Goal: Information Seeking & Learning: Learn about a topic

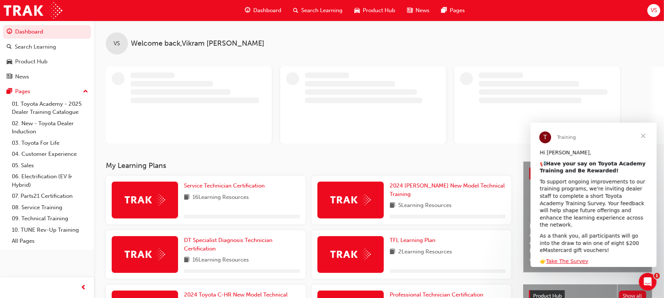
click at [322, 255] on div at bounding box center [350, 254] width 66 height 37
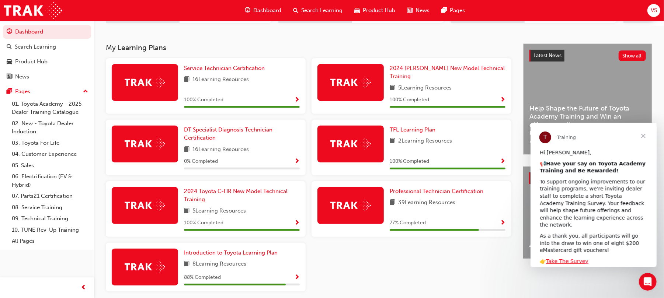
scroll to position [167, 0]
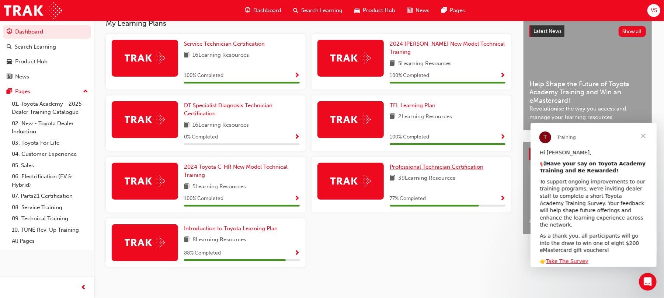
click at [433, 164] on span "Professional Technician Certification" at bounding box center [436, 167] width 94 height 7
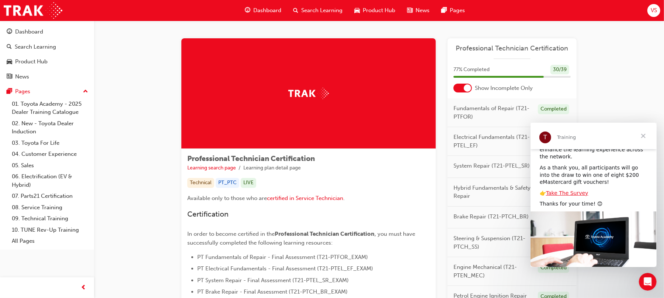
scroll to position [78, 0]
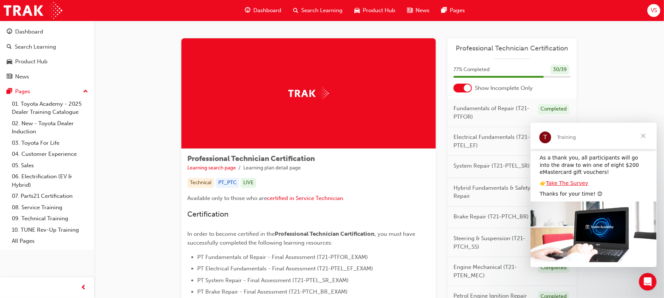
click at [642, 136] on span "Close" at bounding box center [642, 135] width 27 height 27
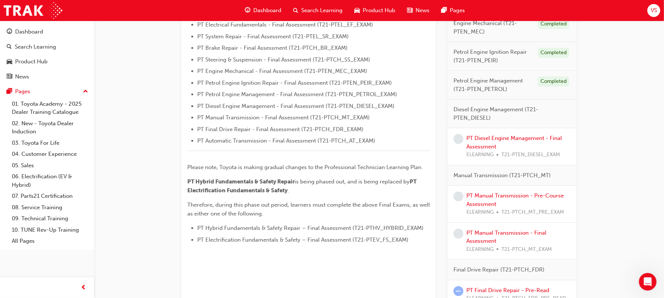
scroll to position [245, 0]
click at [458, 139] on span "learningRecordVerb_NONE-icon" at bounding box center [458, 138] width 10 height 10
click at [485, 140] on link "PT Diesel Engine Management - Final Assessment" at bounding box center [513, 141] width 95 height 15
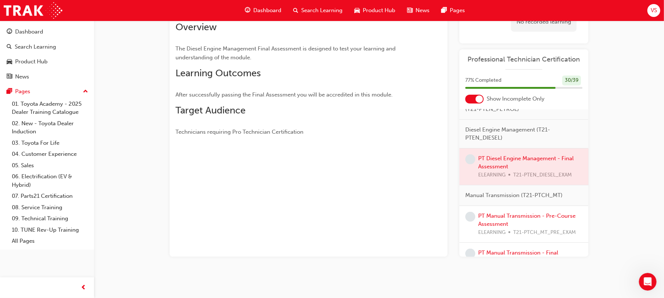
scroll to position [234, 0]
click at [503, 173] on div at bounding box center [523, 167] width 129 height 37
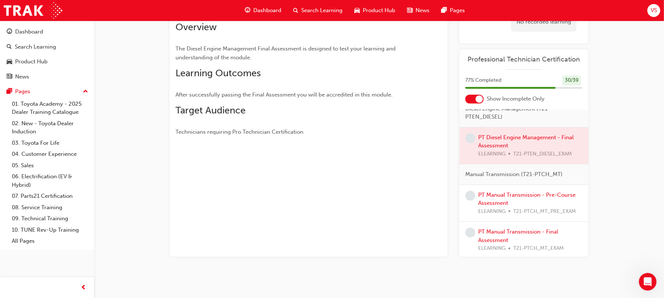
scroll to position [257, 0]
click at [506, 163] on div at bounding box center [523, 144] width 129 height 37
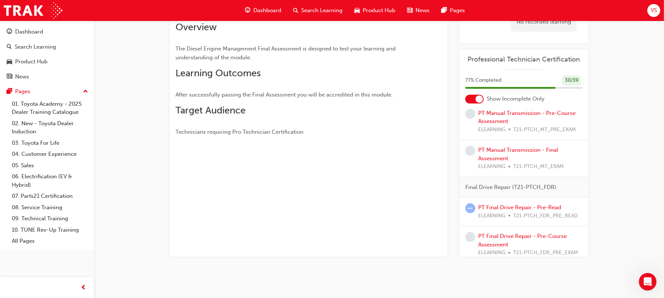
scroll to position [338, 0]
click at [493, 125] on link "PT Manual Transmission - Pre-Course Assessment" at bounding box center [526, 116] width 97 height 15
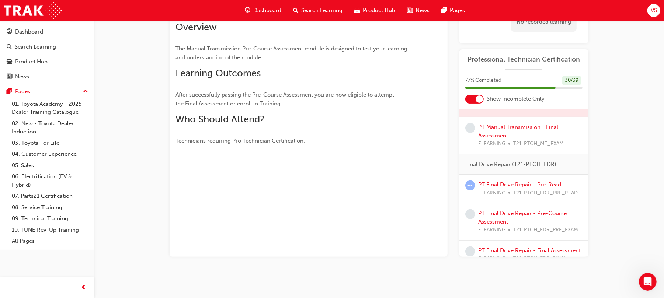
scroll to position [361, 0]
click at [492, 187] on link "PT Final Drive Repair - Pre-Read" at bounding box center [519, 184] width 83 height 7
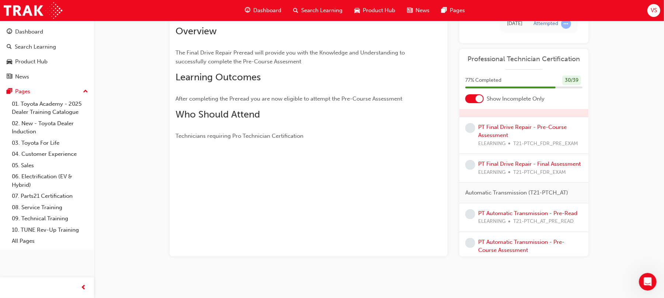
scroll to position [457, 0]
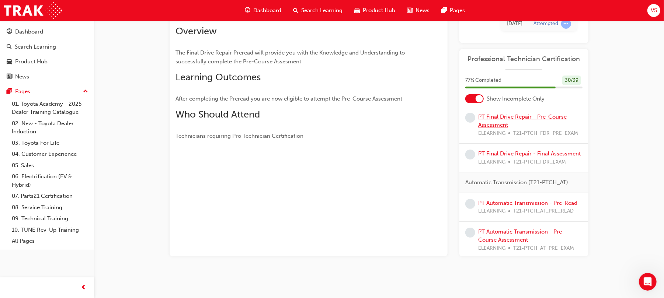
click at [488, 129] on link "PT Final Drive Repair - Pre-Course Assessment" at bounding box center [522, 120] width 88 height 15
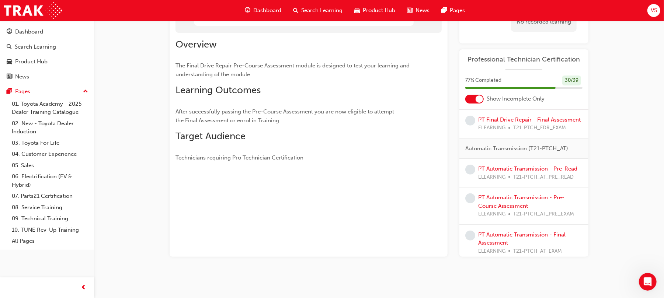
scroll to position [492, 0]
click at [489, 123] on link "PT Final Drive Repair - Final Assessment" at bounding box center [529, 119] width 102 height 7
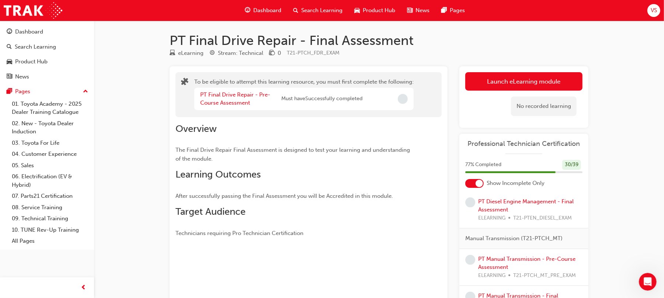
scroll to position [276, 0]
click at [499, 213] on link "PT Diesel Engine Management - Final Assessment" at bounding box center [525, 205] width 95 height 15
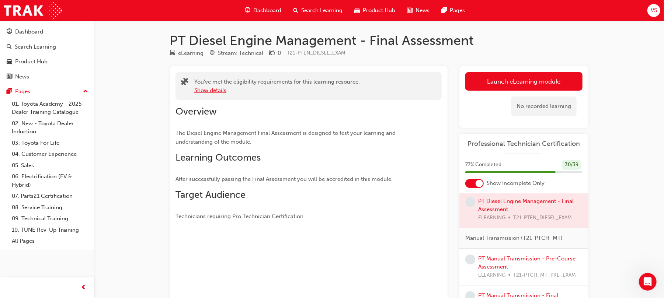
click at [214, 90] on button "Show details" at bounding box center [210, 90] width 32 height 8
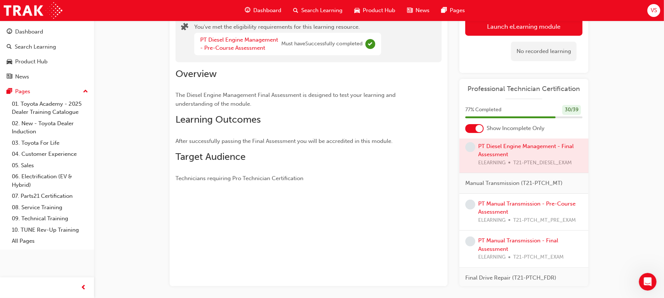
scroll to position [56, 0]
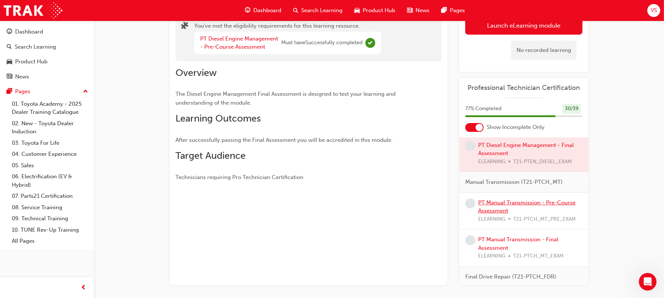
click at [488, 214] on link "PT Manual Transmission - Pre-Course Assessment" at bounding box center [526, 206] width 97 height 15
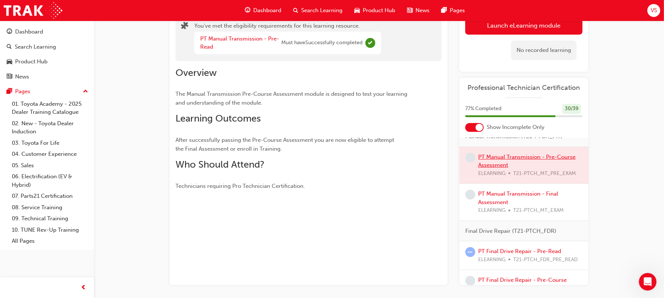
scroll to position [323, 0]
click at [488, 205] on link "PT Manual Transmission - Final Assessment" at bounding box center [518, 196] width 80 height 15
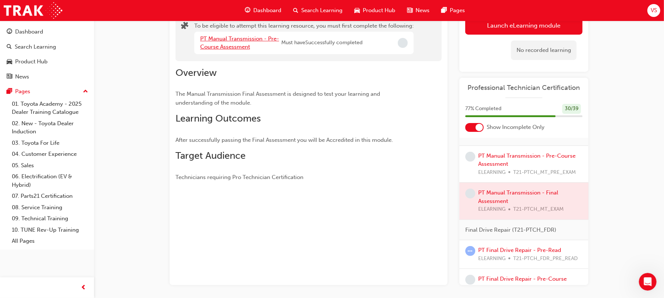
click at [240, 36] on link "PT Manual Transmission - Pre-Course Assessment" at bounding box center [239, 42] width 79 height 15
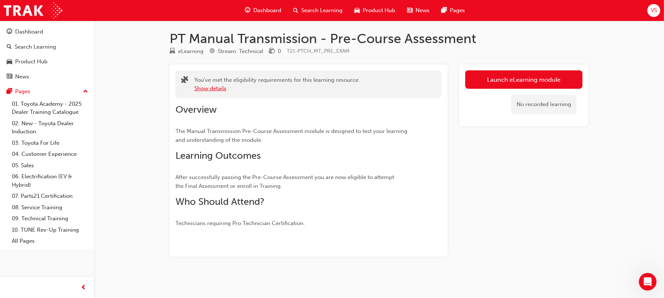
click at [217, 87] on button "Show details" at bounding box center [210, 88] width 32 height 8
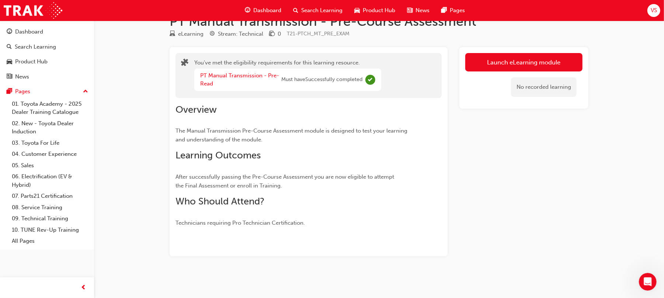
scroll to position [0, 0]
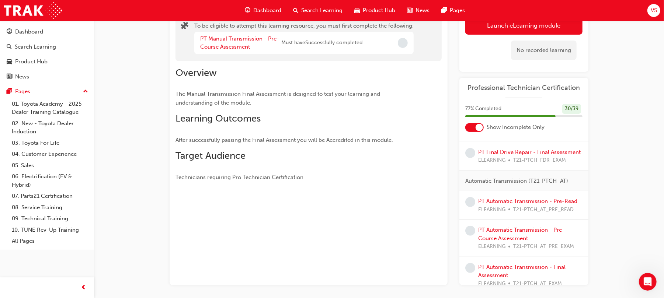
scroll to position [423, 0]
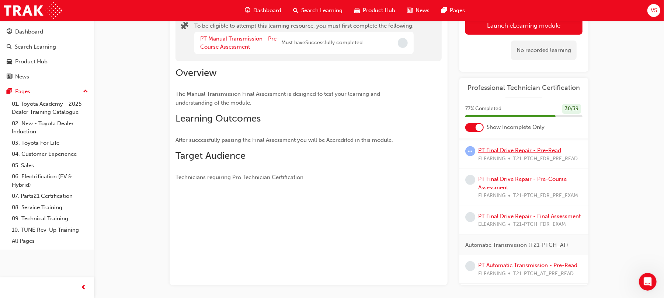
click at [508, 154] on link "PT Final Drive Repair - Pre-Read" at bounding box center [519, 150] width 83 height 7
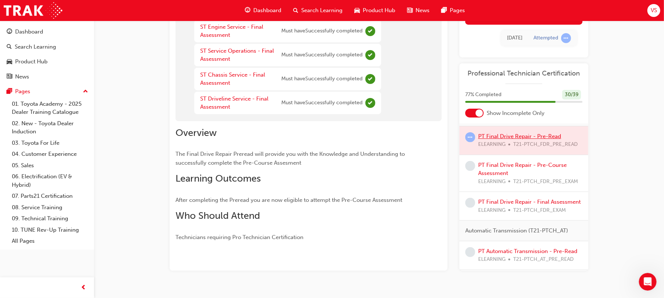
scroll to position [110, 0]
click at [496, 176] on link "PT Final Drive Repair - Pre-Course Assessment" at bounding box center [522, 168] width 88 height 15
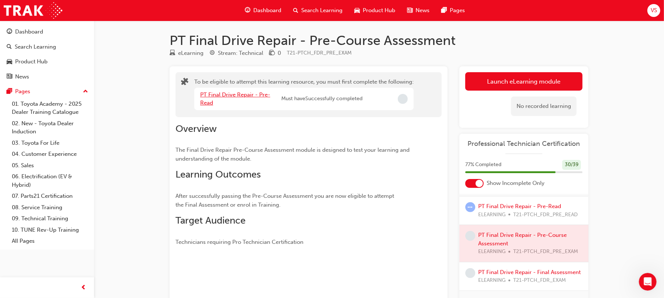
click at [209, 93] on link "PT Final Drive Repair - Pre-Read" at bounding box center [235, 98] width 70 height 15
click at [558, 198] on div "Final Drive Repair (T21-PTCH_FDR)" at bounding box center [523, 188] width 129 height 21
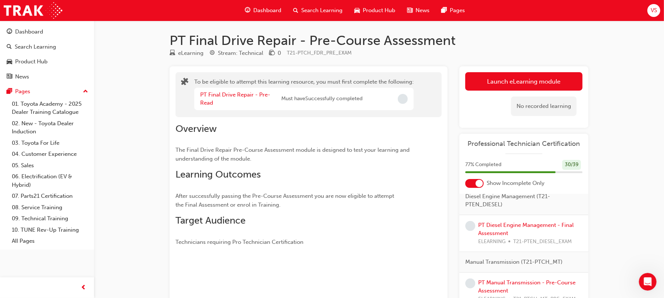
scroll to position [252, 0]
click at [497, 237] on link "PT Diesel Engine Management - Final Assessment" at bounding box center [525, 229] width 95 height 15
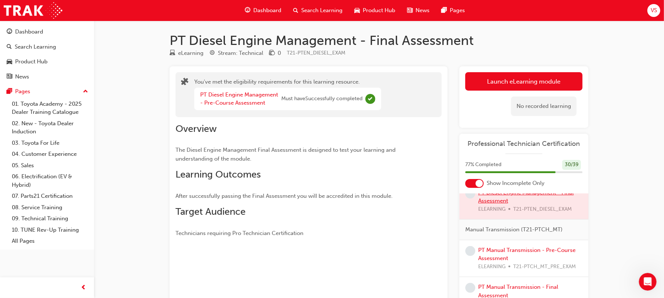
scroll to position [285, 0]
click at [489, 262] on link "PT Manual Transmission - Pre-Course Assessment" at bounding box center [526, 254] width 97 height 15
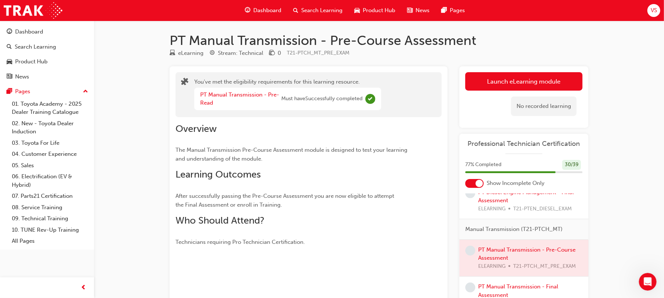
click at [492, 266] on div at bounding box center [523, 258] width 129 height 37
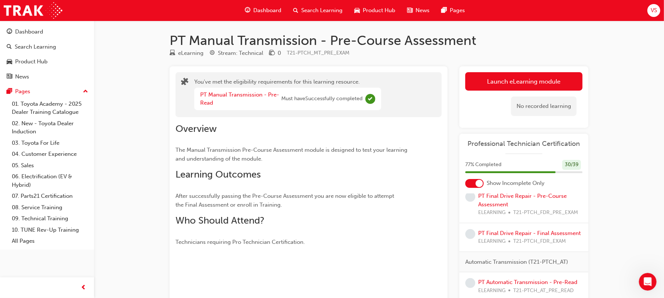
scroll to position [463, 0]
click at [483, 207] on link "PT Final Drive Repair - Pre-Course Assessment" at bounding box center [522, 199] width 88 height 15
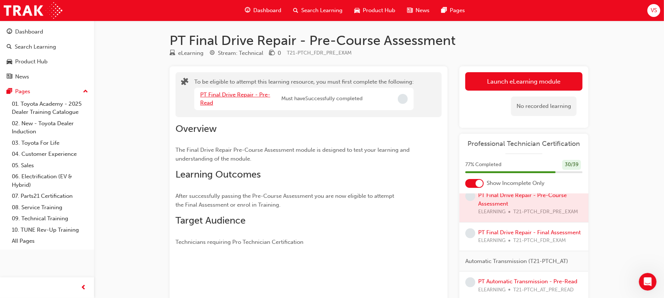
click at [215, 93] on link "PT Final Drive Repair - Pre-Read" at bounding box center [235, 98] width 70 height 15
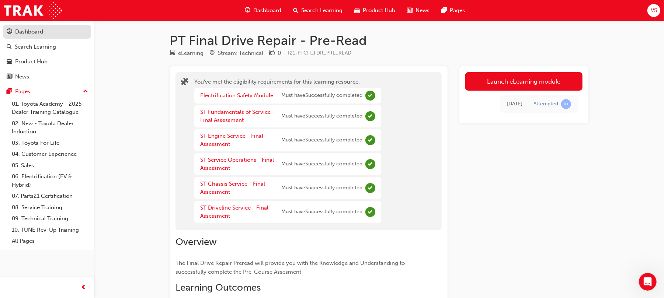
click at [28, 30] on div "Dashboard" at bounding box center [29, 32] width 28 height 8
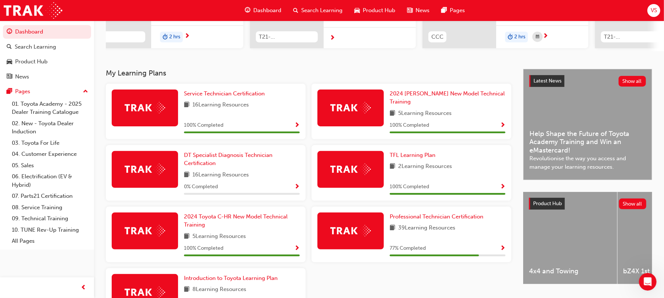
scroll to position [117, 0]
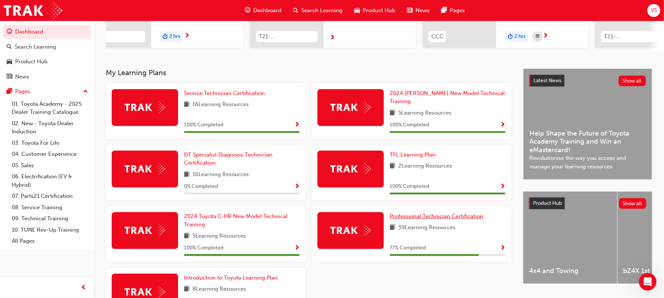
click at [405, 213] on span "Professional Technician Certification" at bounding box center [436, 216] width 94 height 7
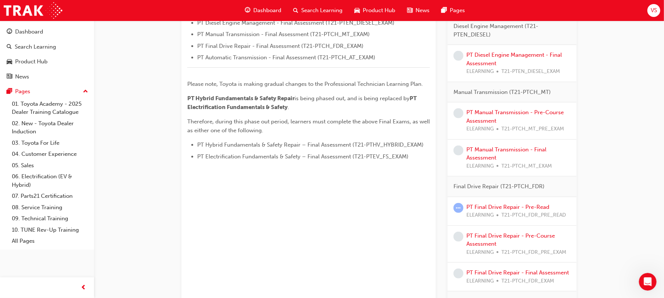
scroll to position [500, 0]
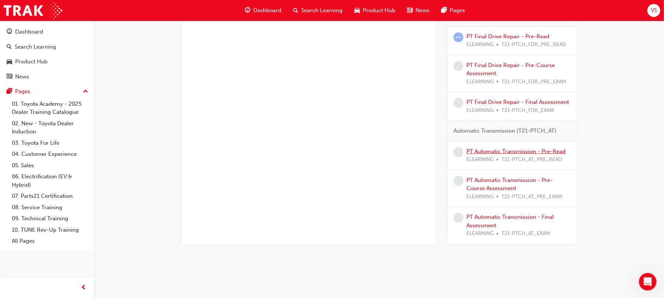
click at [479, 150] on link "PT Automatic Transmission - Pre-Read" at bounding box center [515, 151] width 99 height 7
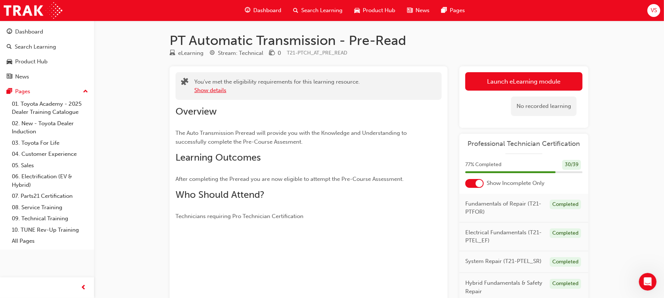
click at [210, 89] on button "Show details" at bounding box center [210, 90] width 32 height 8
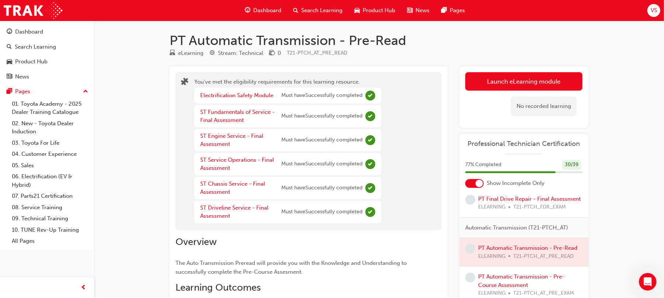
scroll to position [553, 0]
click at [494, 279] on link "PT Automatic Transmission - Pre-Course Assessment" at bounding box center [521, 280] width 86 height 15
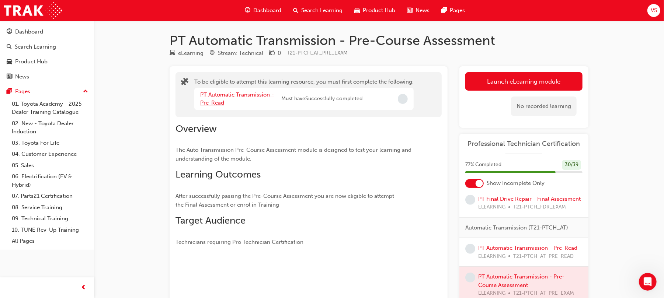
click at [220, 94] on link "PT Automatic Transmission - Pre-Read" at bounding box center [237, 98] width 74 height 15
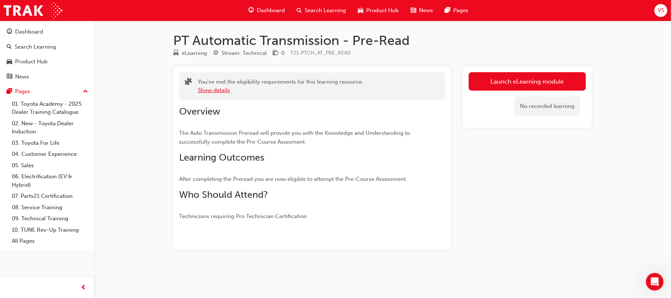
click at [218, 90] on button "Show details" at bounding box center [214, 90] width 32 height 8
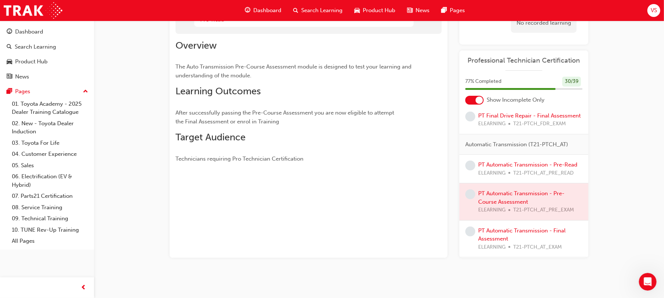
scroll to position [84, 0]
click at [509, 230] on link "PT Automatic Transmission - Final Assessment" at bounding box center [521, 233] width 87 height 15
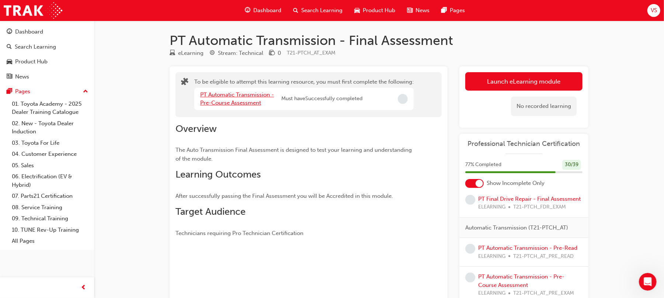
click at [235, 101] on link "PT Automatic Transmission - Pre-Course Assessment" at bounding box center [237, 98] width 74 height 15
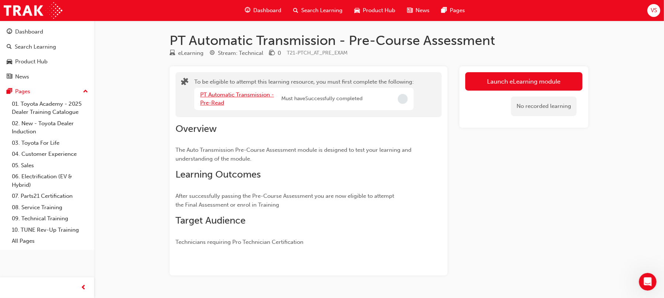
click at [229, 93] on link "PT Automatic Transmission - Pre-Read" at bounding box center [237, 98] width 74 height 15
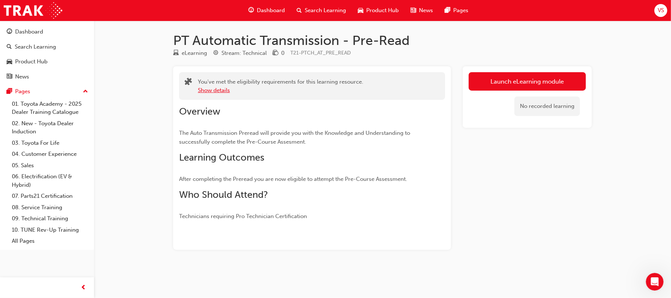
click at [221, 89] on button "Show details" at bounding box center [214, 90] width 32 height 8
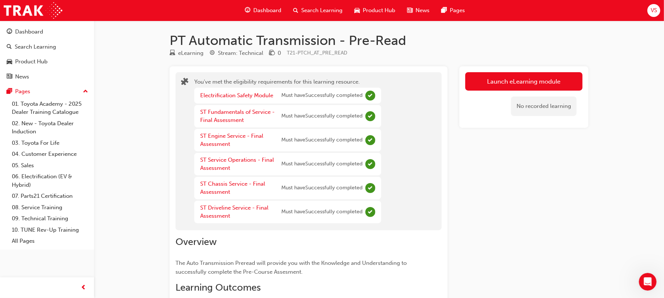
scroll to position [0, 0]
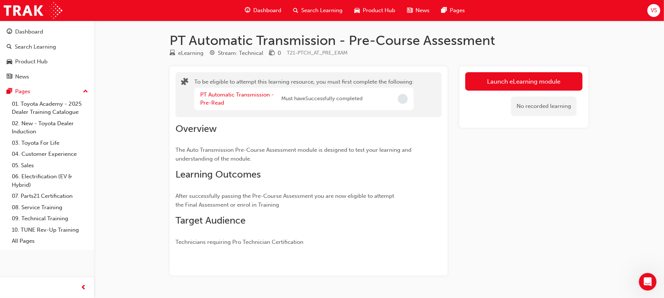
click at [403, 99] on span "Incomplete" at bounding box center [403, 99] width 10 height 10
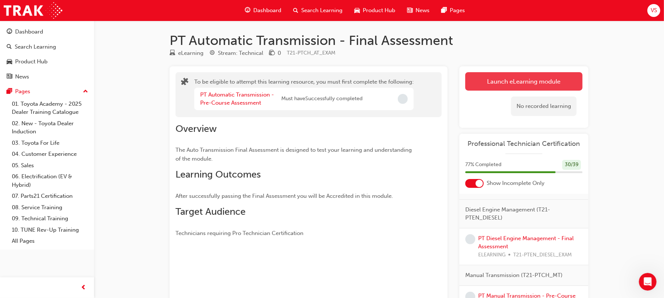
click at [497, 77] on button "Launch eLearning module" at bounding box center [523, 81] width 117 height 18
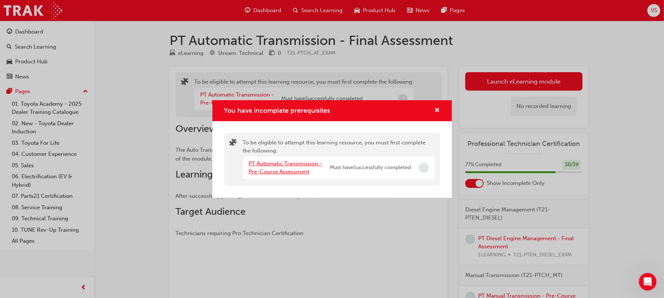
click at [297, 166] on link "PT Automatic Transmission - Pre-Course Assessment" at bounding box center [286, 167] width 74 height 15
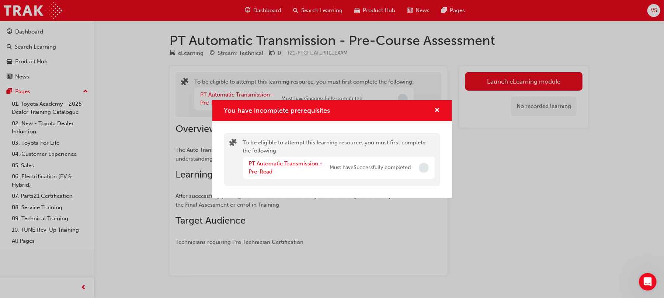
click at [294, 161] on link "PT Automatic Transmission - Pre-Read" at bounding box center [286, 167] width 74 height 15
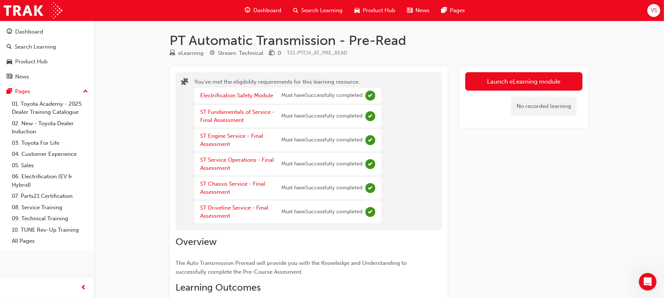
click at [362, 164] on span "Must have Successfully completed" at bounding box center [321, 164] width 81 height 8
click at [18, 29] on div "Dashboard" at bounding box center [29, 32] width 28 height 8
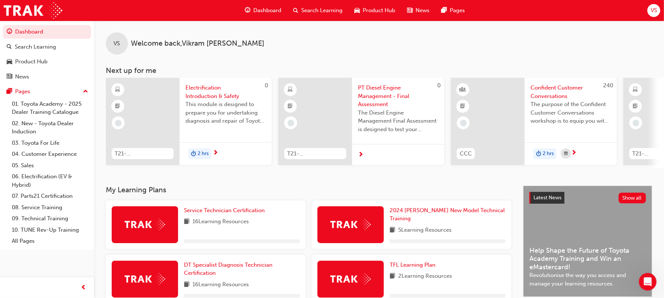
scroll to position [153, 0]
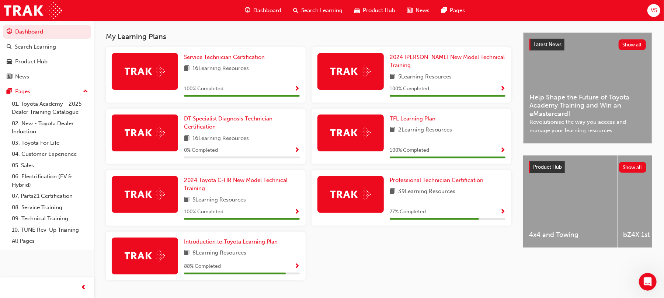
click at [220, 238] on span "Introduction to Toyota Learning Plan" at bounding box center [231, 241] width 94 height 7
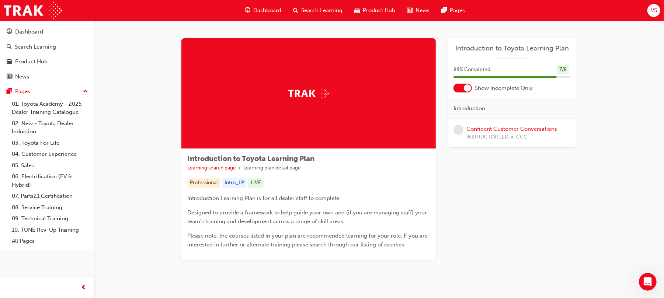
click at [460, 88] on div at bounding box center [462, 88] width 18 height 9
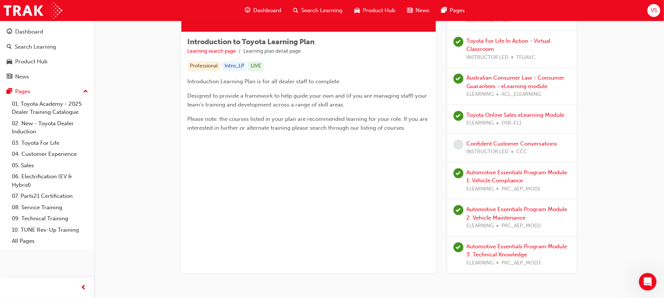
scroll to position [113, 0]
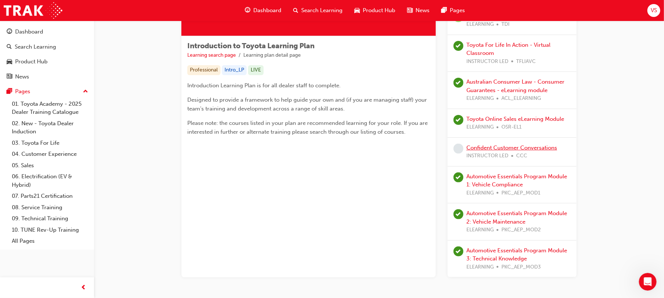
click at [507, 146] on link "Confident Customer Conversations" at bounding box center [511, 147] width 91 height 7
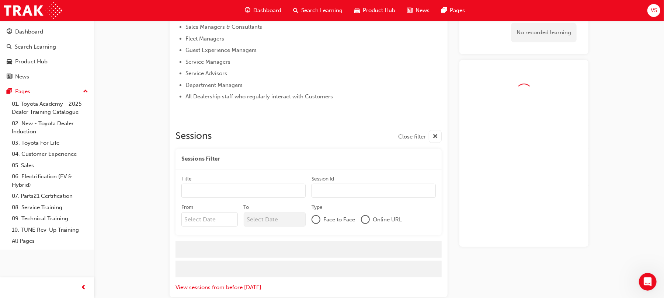
scroll to position [357, 0]
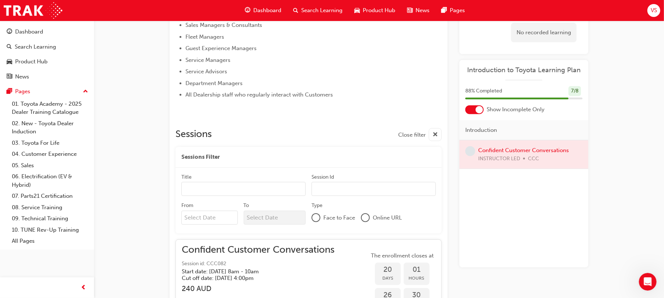
click at [506, 149] on div at bounding box center [523, 154] width 129 height 28
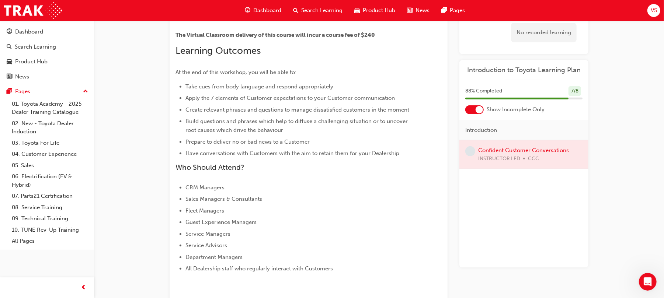
scroll to position [0, 0]
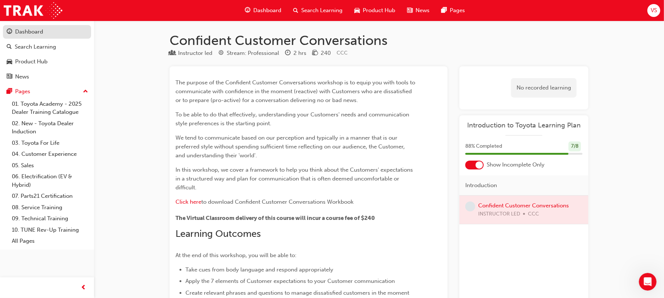
click at [38, 32] on div "Dashboard" at bounding box center [29, 32] width 28 height 8
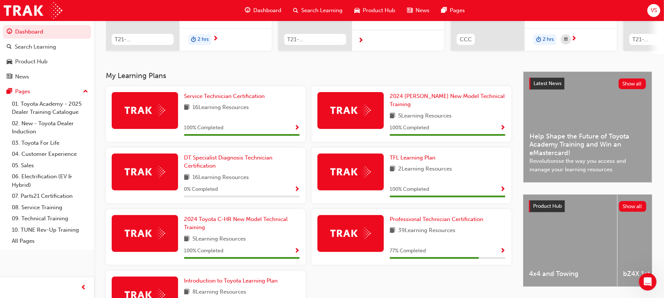
scroll to position [167, 0]
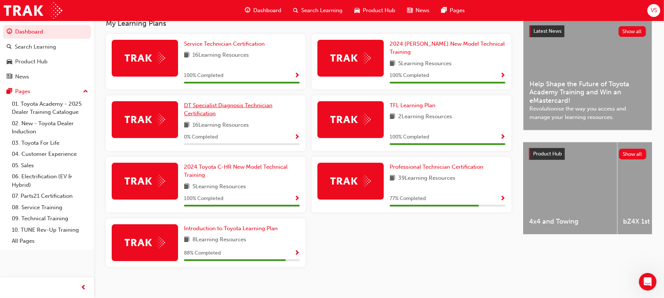
click at [212, 102] on span "DT Specialist Diagnosis Technician Certification" at bounding box center [228, 109] width 88 height 15
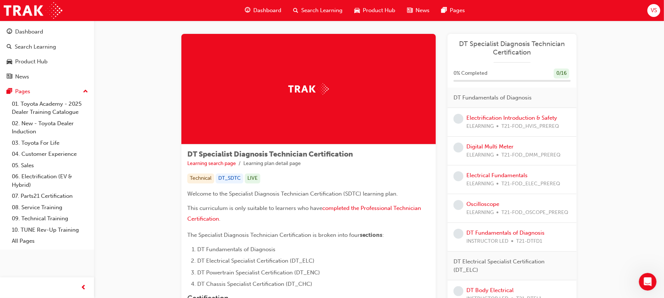
scroll to position [4, 0]
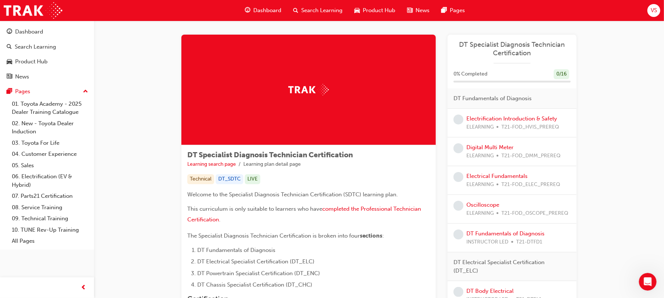
click at [461, 120] on span "learningRecordVerb_NONE-icon" at bounding box center [458, 120] width 10 height 10
click at [484, 116] on link "Electrification Introduction & Safety" at bounding box center [511, 118] width 91 height 7
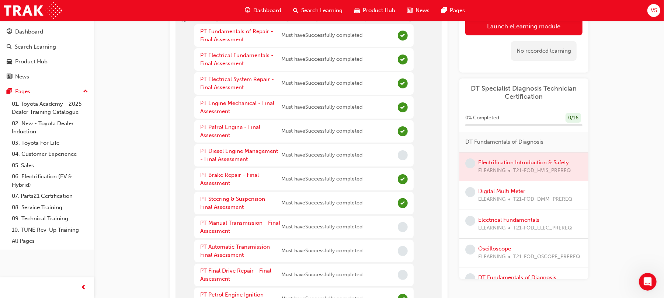
scroll to position [61, 0]
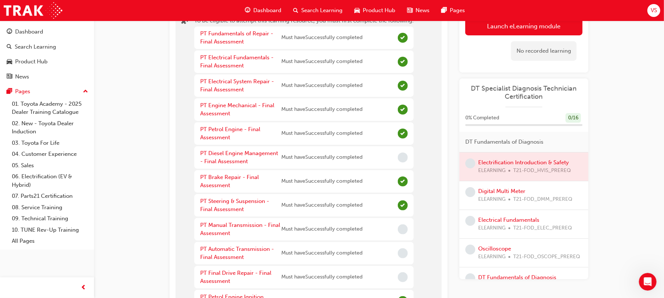
click at [239, 156] on div "PT Diesel Engine Management - Final Assessment" at bounding box center [240, 157] width 81 height 17
click at [238, 154] on link "PT Diesel Engine Management - Final Assessment" at bounding box center [239, 157] width 78 height 15
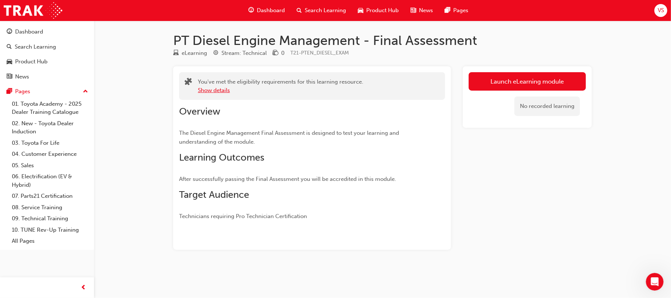
click at [220, 88] on button "Show details" at bounding box center [214, 90] width 32 height 8
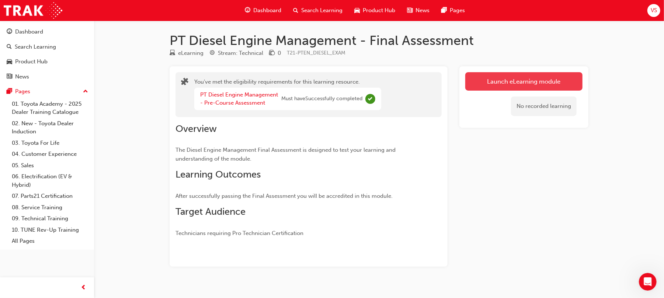
click at [535, 80] on link "Launch eLearning module" at bounding box center [523, 81] width 117 height 18
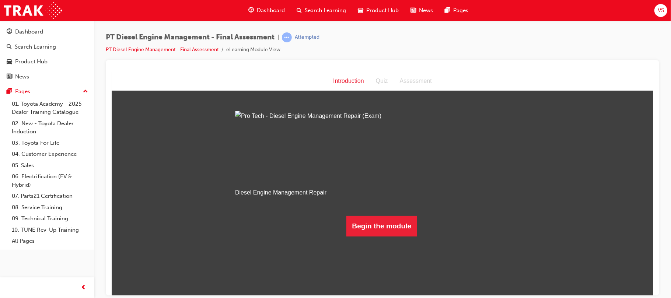
scroll to position [21, 0]
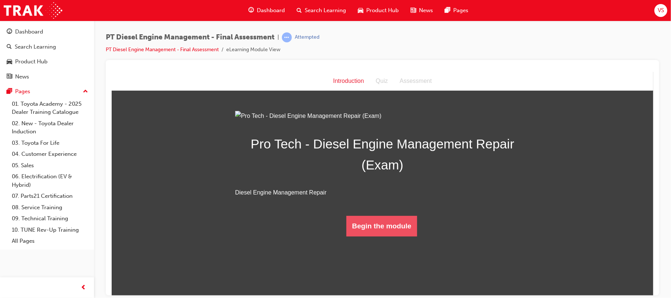
click at [373, 236] on button "Begin the module" at bounding box center [381, 226] width 71 height 21
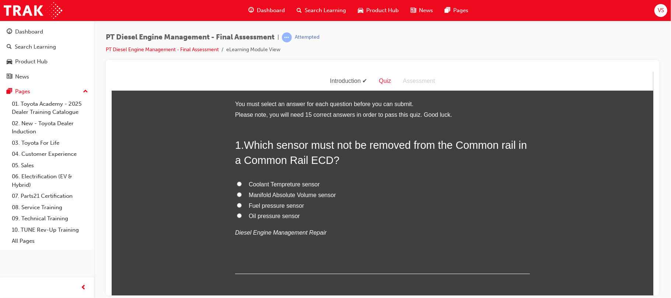
drag, startPoint x: 289, startPoint y: 210, endPoint x: 162, endPoint y: 183, distance: 128.9
click at [237, 203] on input "Fuel pressure sensor" at bounding box center [239, 205] width 5 height 5
radio input "true"
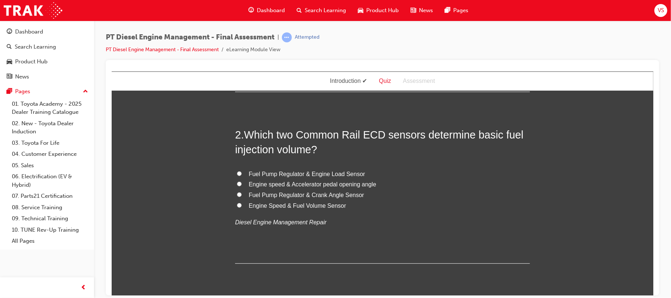
scroll to position [183, 0]
click at [237, 181] on input "Engine speed & Accelerator pedal opening angle" at bounding box center [239, 183] width 5 height 5
radio input "true"
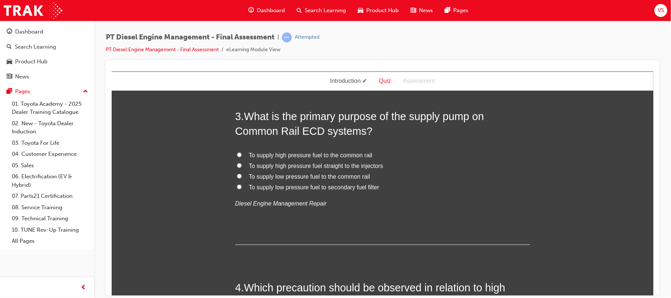
scroll to position [371, 0]
click at [237, 165] on input "To supply high pressure fuel straight to the injectors" at bounding box center [239, 166] width 5 height 5
radio input "true"
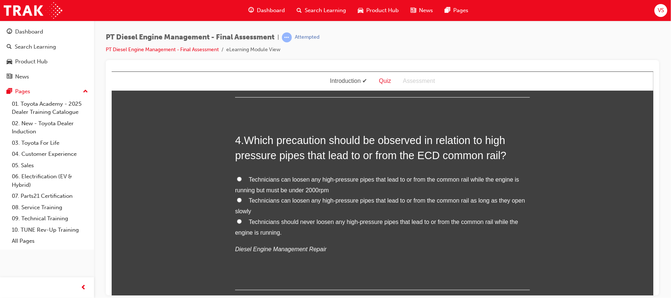
scroll to position [520, 0]
click at [237, 220] on input "Technicians should never loosen any high-pressure pipes that lead to or from th…" at bounding box center [239, 220] width 5 height 5
radio input "true"
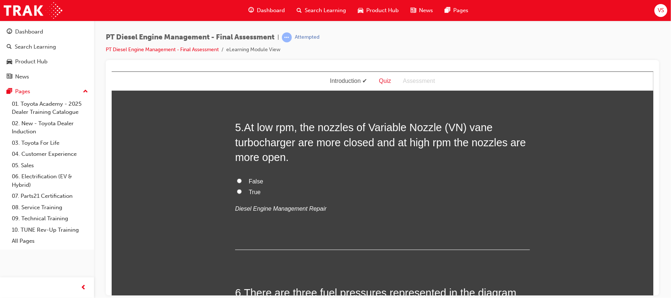
scroll to position [726, 0]
click at [237, 190] on input "True" at bounding box center [239, 191] width 5 height 5
radio input "true"
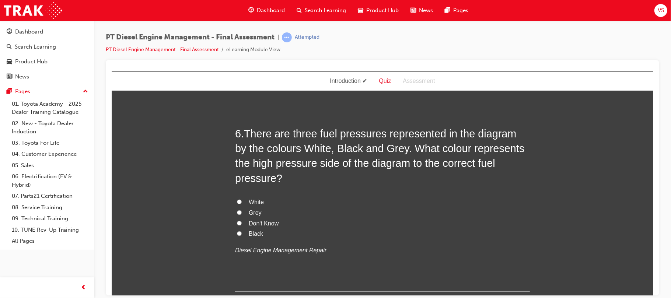
scroll to position [887, 0]
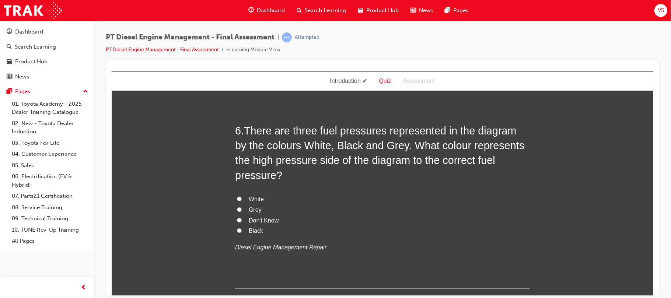
click at [235, 226] on label "Black" at bounding box center [382, 231] width 295 height 11
click at [237, 228] on input "Black" at bounding box center [239, 230] width 5 height 5
radio input "true"
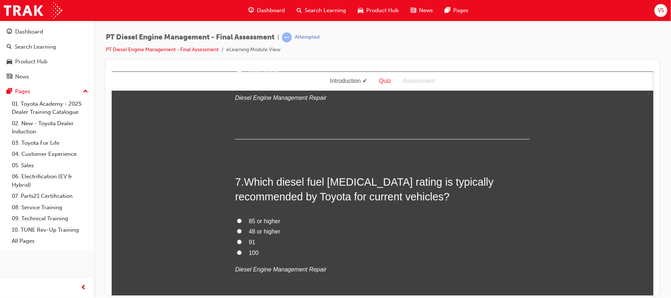
scroll to position [1041, 0]
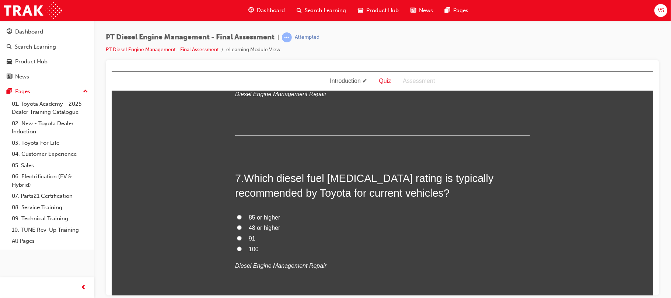
click at [282, 234] on label "91" at bounding box center [382, 239] width 295 height 11
click at [241, 236] on input "91" at bounding box center [239, 238] width 5 height 5
radio input "true"
click at [237, 225] on input "48 or higher" at bounding box center [239, 227] width 5 height 5
radio input "true"
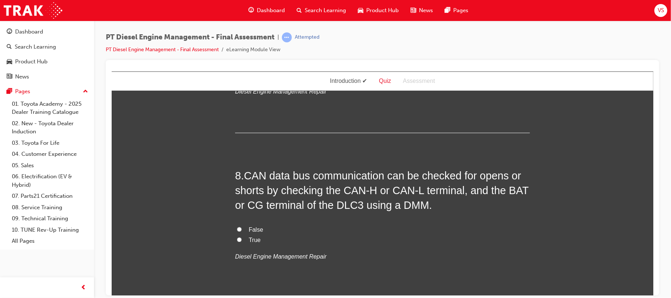
scroll to position [1216, 0]
click at [237, 236] on input "True" at bounding box center [239, 238] width 5 height 5
radio input "true"
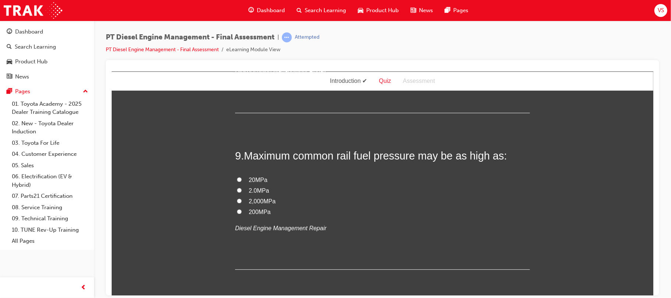
scroll to position [1401, 0]
click at [237, 209] on input "200MPa" at bounding box center [239, 211] width 5 height 5
radio input "true"
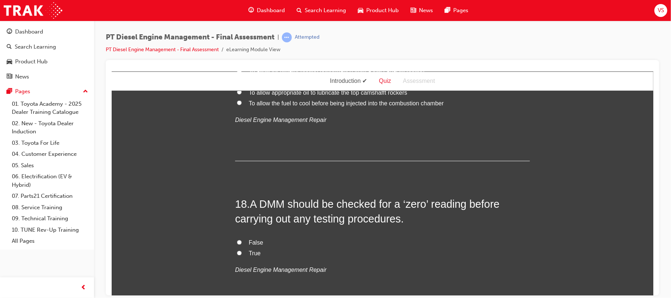
scroll to position [2916, 0]
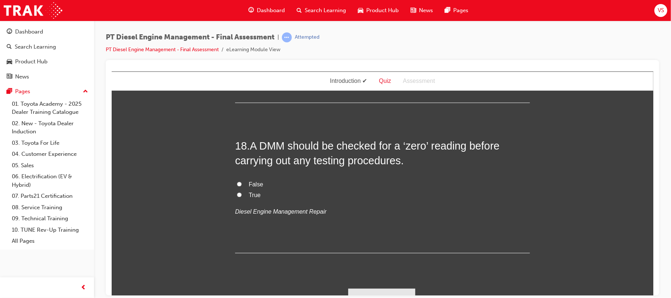
click at [237, 192] on input "True" at bounding box center [239, 194] width 5 height 5
radio input "true"
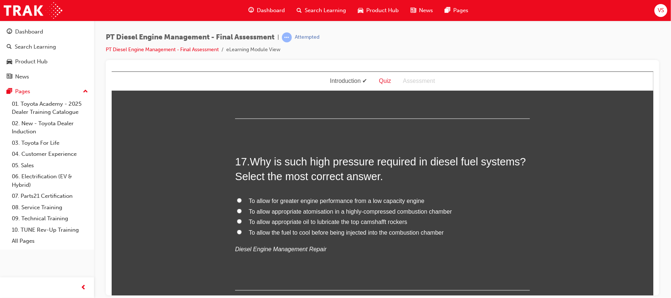
scroll to position [2728, 0]
click at [237, 209] on input "To allow appropriate atomisation in a highly-compressed combustion chamber" at bounding box center [239, 211] width 5 height 5
radio input "true"
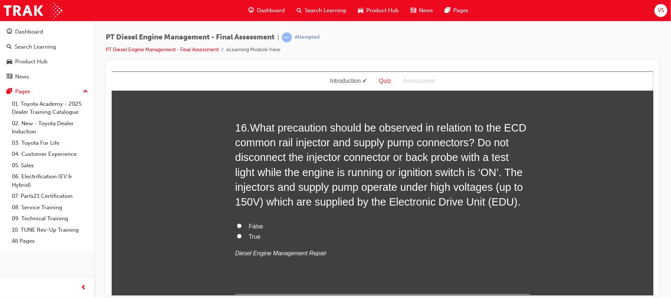
scroll to position [2550, 0]
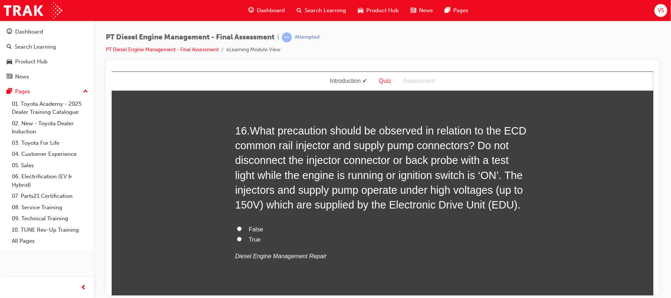
click at [237, 237] on input "True" at bounding box center [239, 239] width 5 height 5
radio input "true"
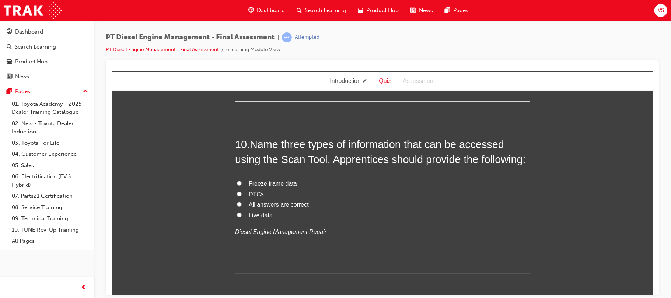
scroll to position [1567, 0]
click at [237, 202] on input "All answers are correct" at bounding box center [239, 204] width 5 height 5
radio input "true"
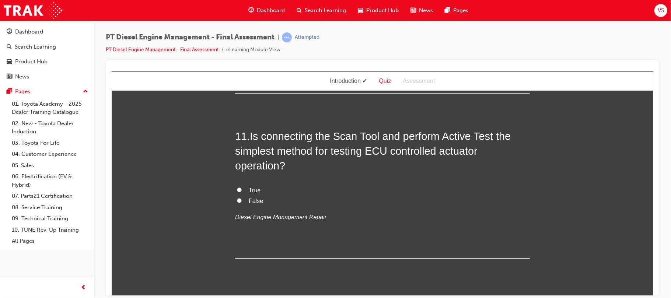
scroll to position [1749, 0]
click at [237, 186] on input "True" at bounding box center [239, 188] width 5 height 5
radio input "true"
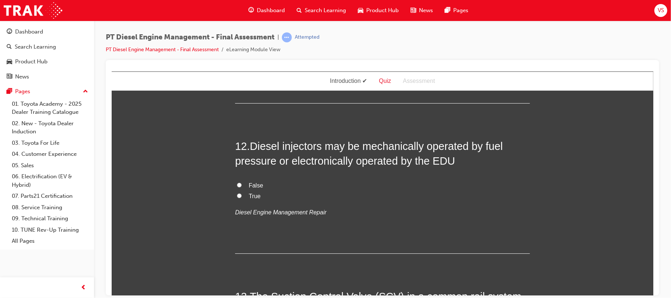
scroll to position [1912, 0]
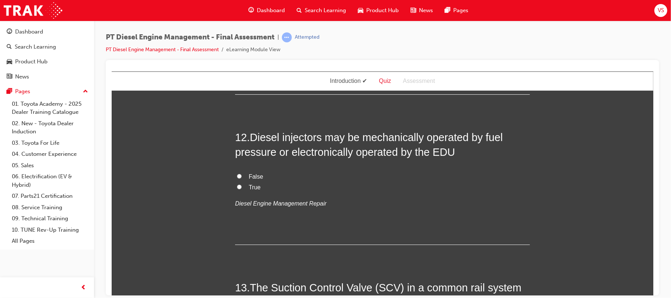
click at [237, 184] on input "True" at bounding box center [239, 186] width 5 height 5
radio input "true"
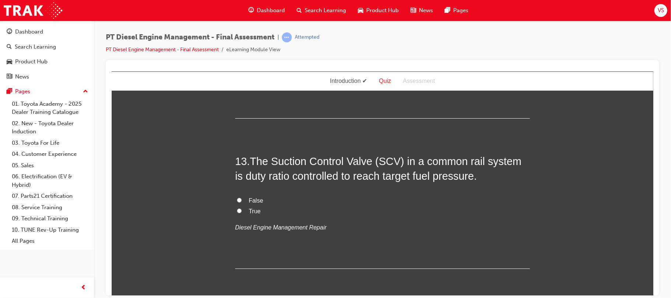
scroll to position [2039, 0]
click at [237, 208] on input "True" at bounding box center [239, 210] width 5 height 5
radio input "true"
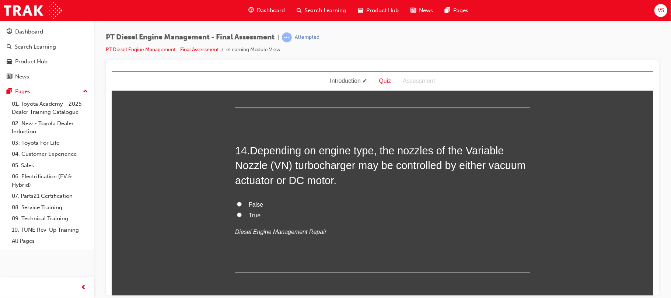
scroll to position [2200, 0]
click at [237, 212] on input "True" at bounding box center [239, 214] width 5 height 5
radio input "true"
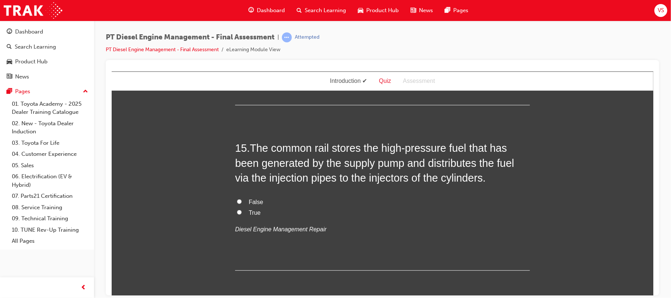
scroll to position [2367, 0]
click at [237, 209] on input "True" at bounding box center [239, 211] width 5 height 5
radio input "true"
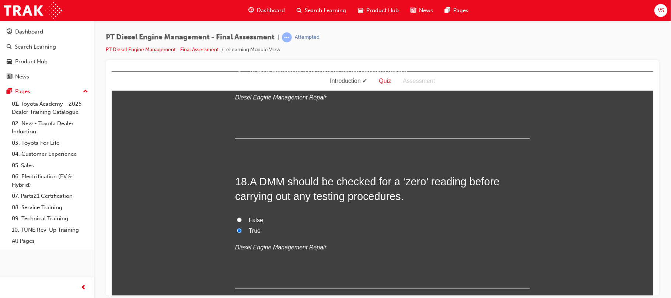
scroll to position [2916, 0]
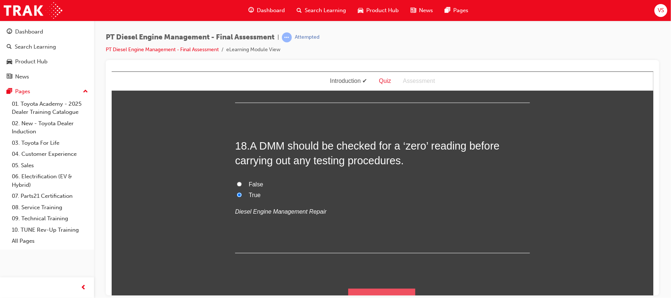
click at [370, 289] on button "Submit Answers" at bounding box center [381, 299] width 67 height 21
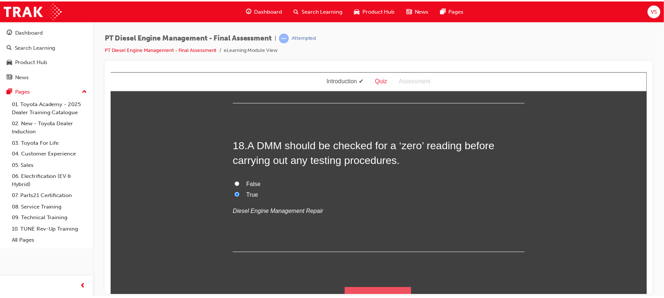
scroll to position [0, 0]
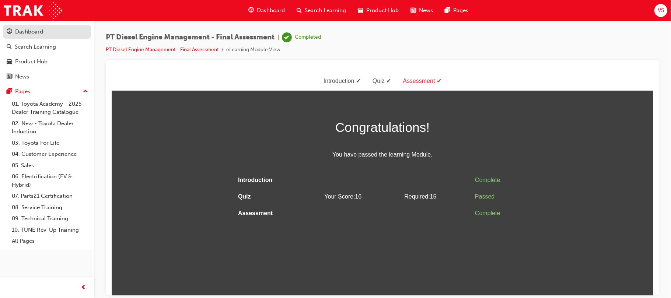
click at [34, 35] on div "Dashboard" at bounding box center [29, 32] width 28 height 8
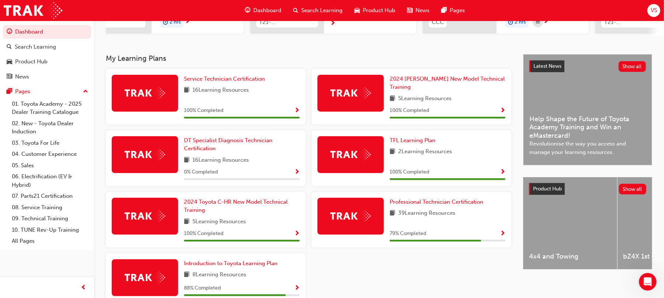
scroll to position [131, 0]
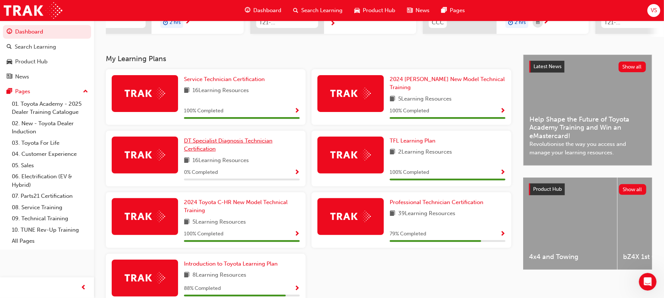
click at [193, 137] on span "DT Specialist Diagnosis Technician Certification" at bounding box center [228, 144] width 88 height 15
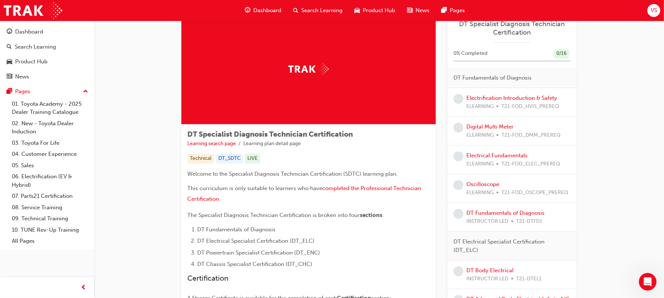
scroll to position [24, 0]
click at [492, 98] on link "Electrification Introduction & Safety" at bounding box center [511, 98] width 91 height 7
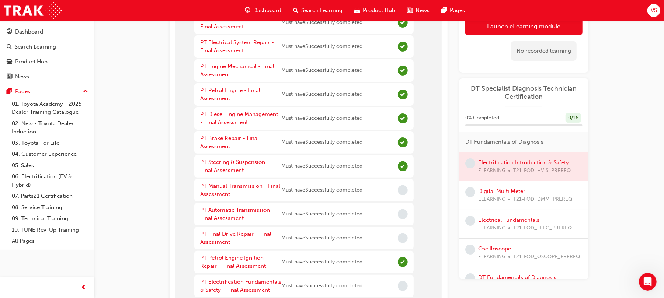
scroll to position [101, 0]
click at [220, 185] on link "PT Manual Transmission - Final Assessment" at bounding box center [240, 189] width 80 height 15
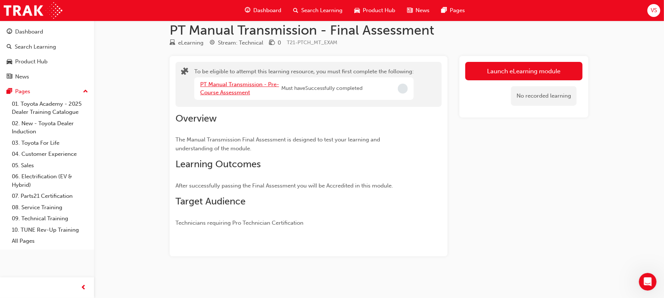
click at [214, 89] on link "PT Manual Transmission - Pre-Course Assessment" at bounding box center [239, 88] width 79 height 15
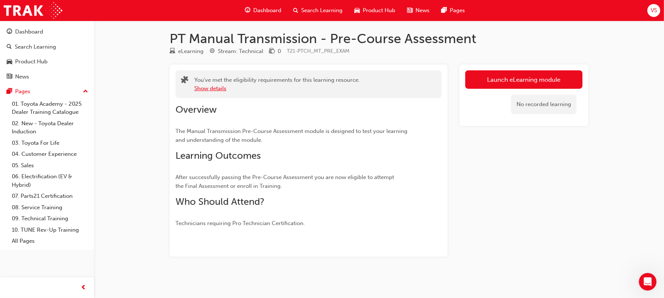
click at [214, 89] on button "Show details" at bounding box center [210, 88] width 32 height 8
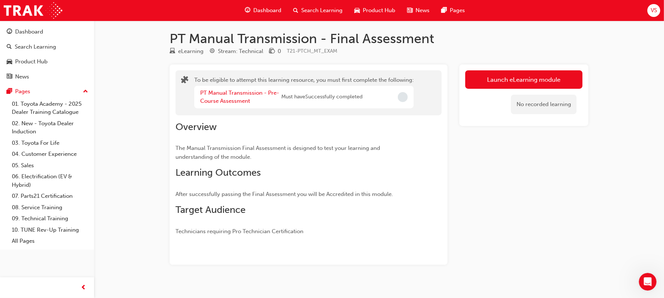
scroll to position [10, 0]
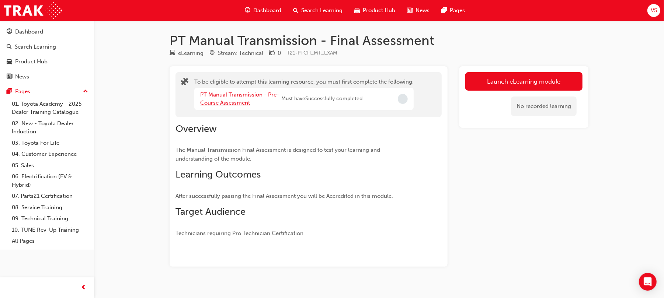
click at [214, 94] on link "PT Manual Transmission - Pre-Course Assessment" at bounding box center [239, 98] width 79 height 15
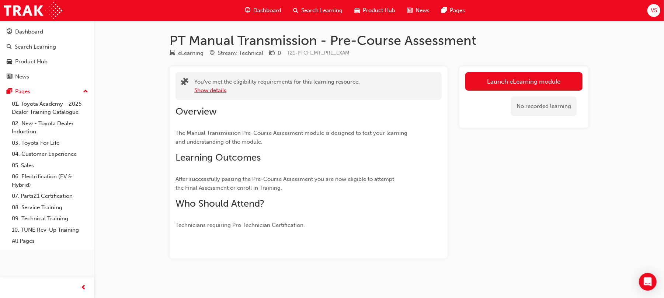
click at [213, 91] on button "Show details" at bounding box center [210, 90] width 32 height 8
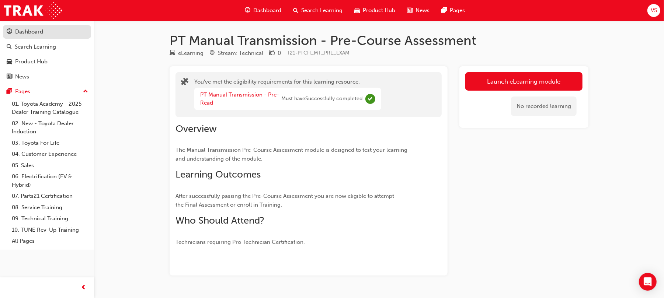
click at [33, 28] on div "Dashboard" at bounding box center [29, 32] width 28 height 8
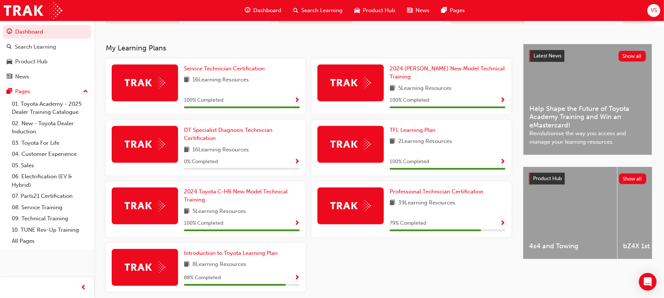
scroll to position [143, 0]
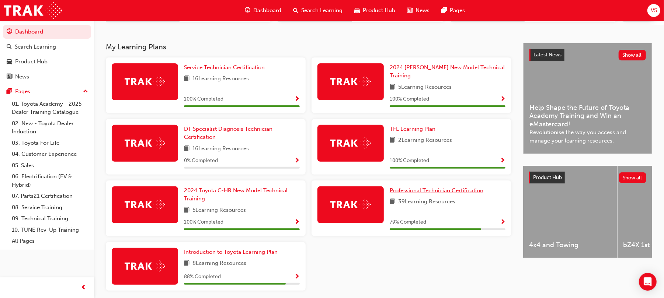
click at [402, 187] on span "Professional Technician Certification" at bounding box center [436, 190] width 94 height 7
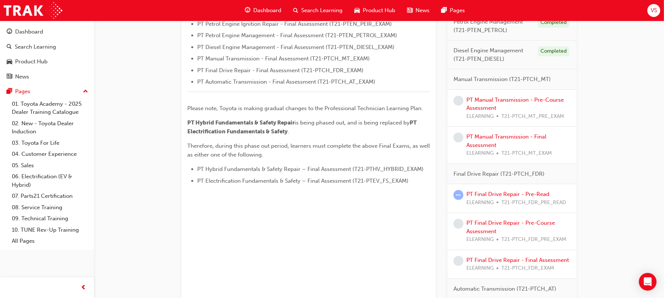
scroll to position [304, 0]
click at [478, 102] on link "PT Manual Transmission - Pre-Course Assessment" at bounding box center [514, 103] width 97 height 15
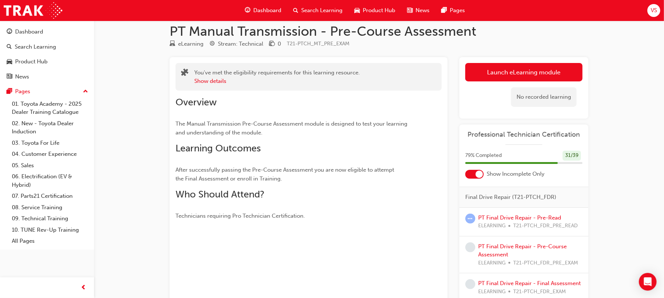
scroll to position [366, 0]
click at [201, 79] on button "Show details" at bounding box center [210, 81] width 32 height 8
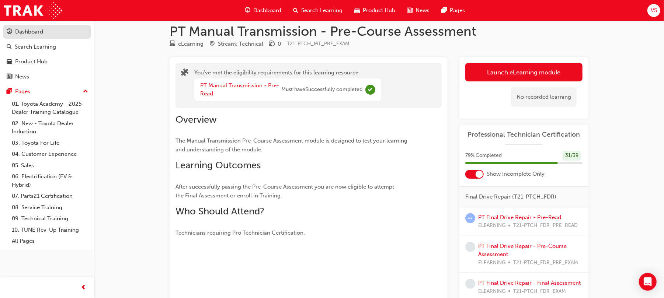
click at [27, 33] on div "Dashboard" at bounding box center [29, 32] width 28 height 8
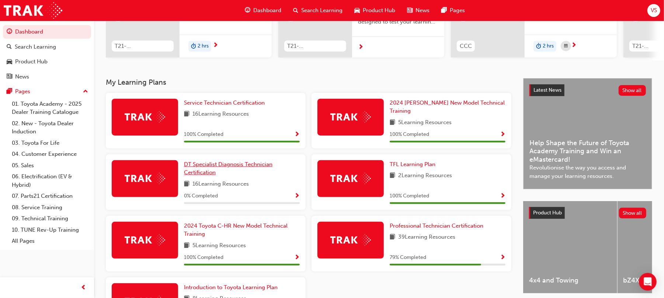
scroll to position [109, 0]
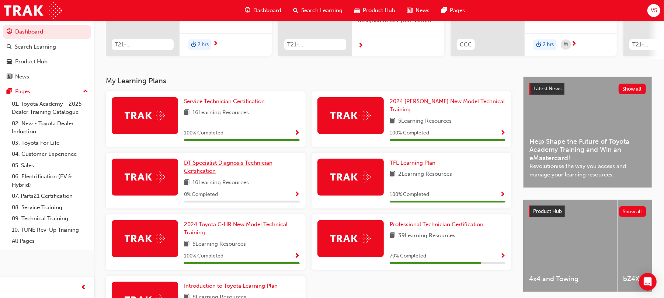
click at [202, 160] on span "DT Specialist Diagnosis Technician Certification" at bounding box center [228, 167] width 88 height 15
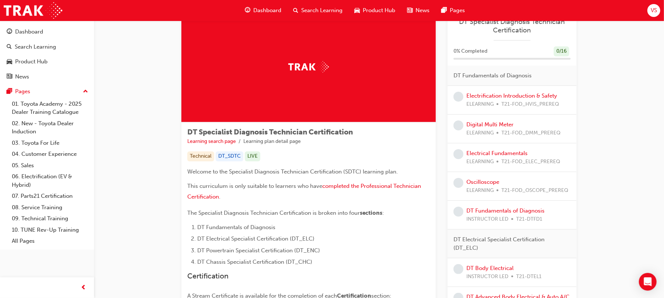
scroll to position [27, 0]
click at [512, 98] on link "Electrification Introduction & Safety" at bounding box center [511, 95] width 91 height 7
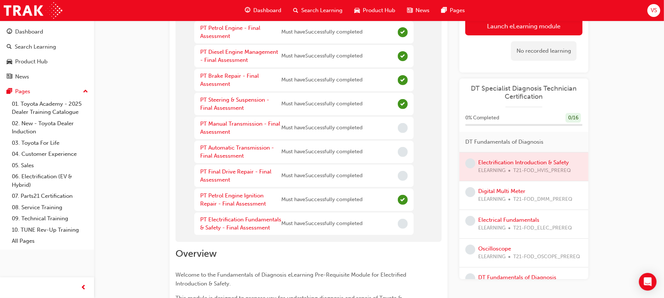
scroll to position [162, 0]
click at [222, 126] on link "PT Manual Transmission - Final Assessment" at bounding box center [240, 128] width 80 height 15
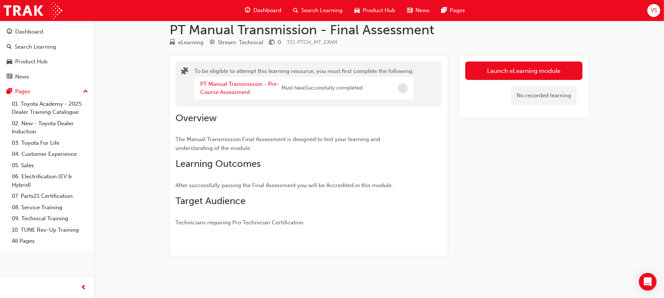
scroll to position [10, 0]
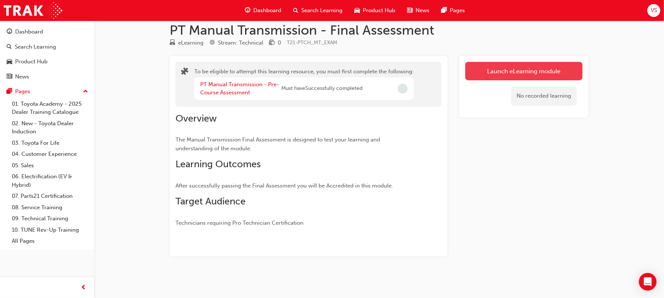
click at [493, 76] on button "Launch eLearning module" at bounding box center [523, 71] width 117 height 18
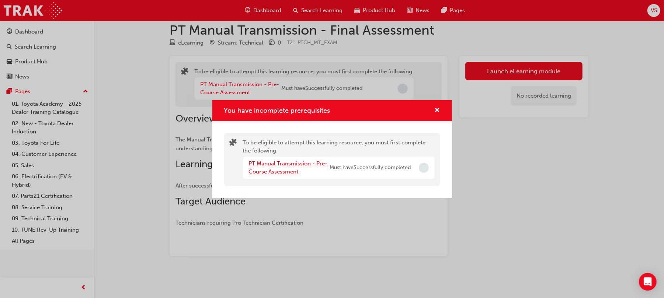
click at [288, 164] on link "PT Manual Transmission - Pre-Course Assessment" at bounding box center [288, 167] width 79 height 15
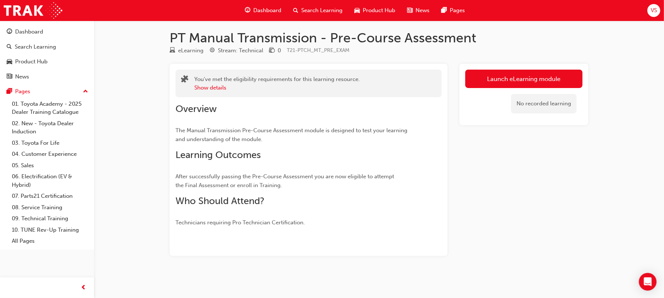
scroll to position [2, 0]
click at [217, 87] on button "Show details" at bounding box center [210, 88] width 32 height 8
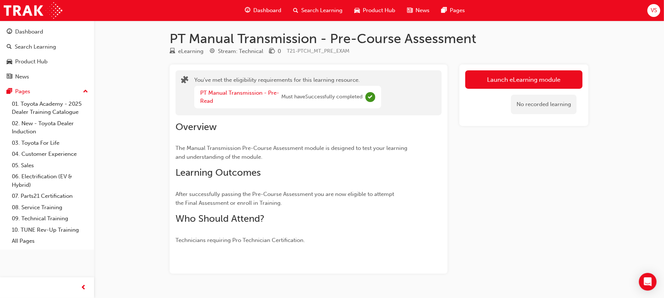
click at [552, 108] on div "No recorded learning" at bounding box center [544, 105] width 66 height 20
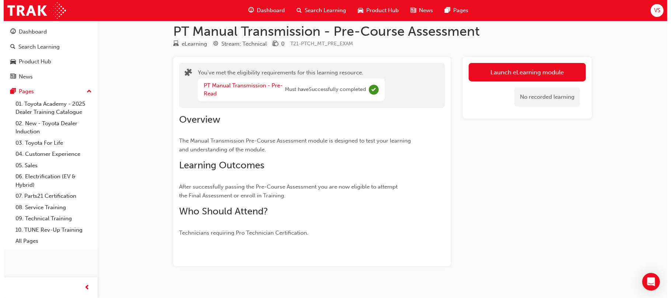
scroll to position [0, 0]
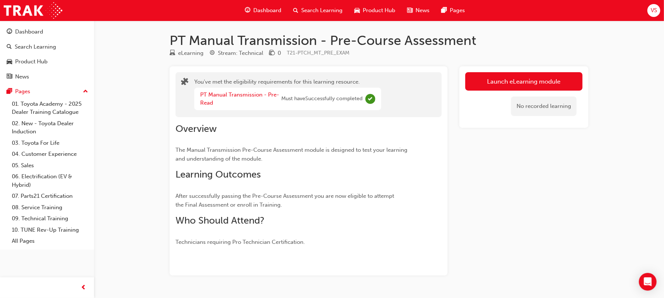
click at [541, 101] on div "No recorded learning" at bounding box center [544, 107] width 66 height 20
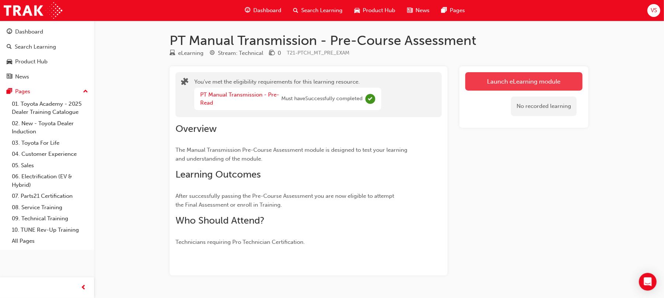
click at [522, 85] on link "Launch eLearning module" at bounding box center [523, 81] width 117 height 18
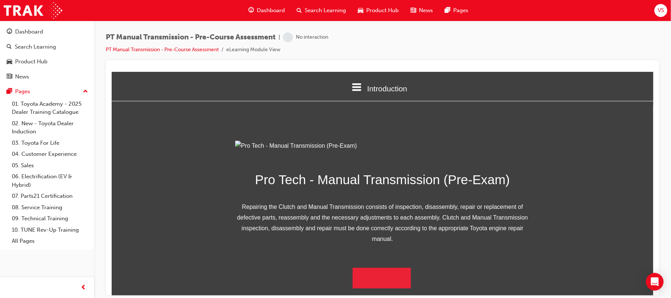
scroll to position [74, 0]
click at [367, 283] on button "Begin Module" at bounding box center [381, 278] width 58 height 21
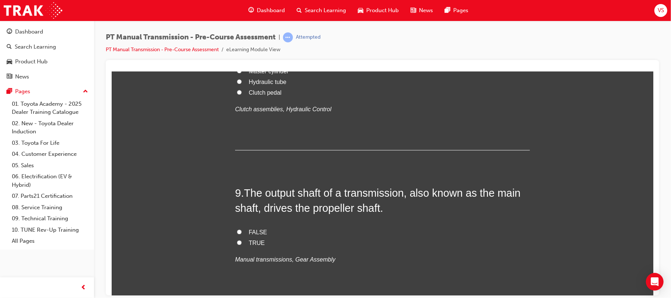
scroll to position [1262, 0]
click at [237, 83] on input "Hydraulic tube" at bounding box center [239, 80] width 5 height 5
radio input "true"
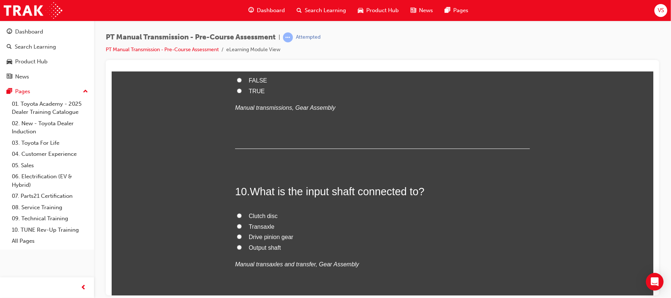
scroll to position [1424, 0]
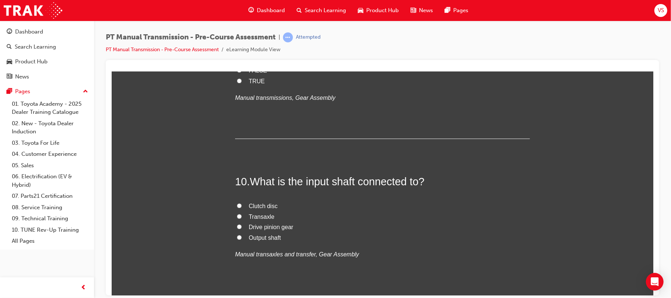
click at [237, 83] on input "TRUE" at bounding box center [239, 80] width 5 height 5
radio input "true"
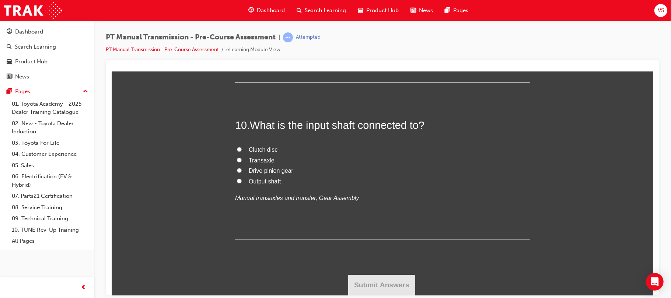
scroll to position [1584, 0]
click at [237, 172] on input "Drive pinion gear" at bounding box center [239, 170] width 5 height 5
radio input "true"
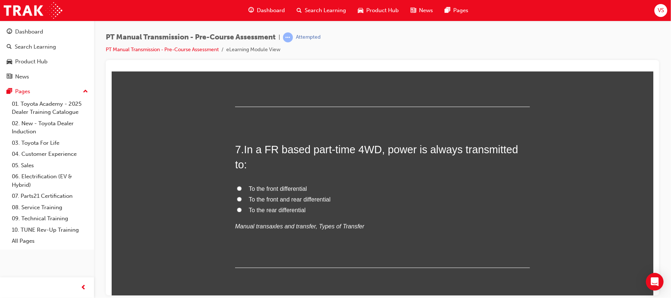
scroll to position [945, 0]
click at [237, 197] on input "To the front and rear differential" at bounding box center [239, 199] width 5 height 5
radio input "true"
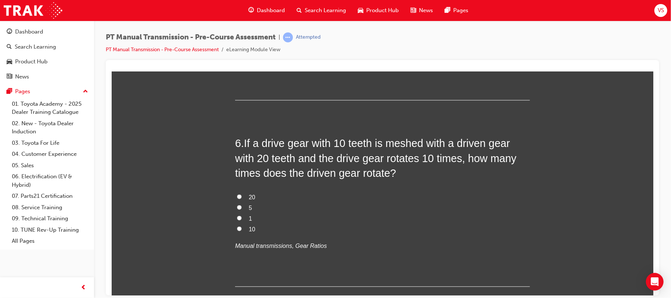
scroll to position [765, 0]
click at [237, 195] on input "20" at bounding box center [239, 197] width 5 height 5
radio input "true"
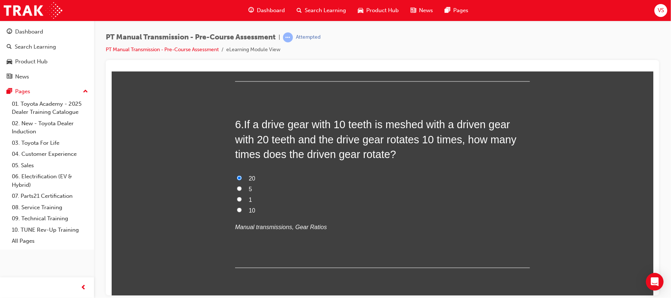
scroll to position [785, 0]
click at [237, 196] on input "1" at bounding box center [239, 198] width 5 height 5
radio input "true"
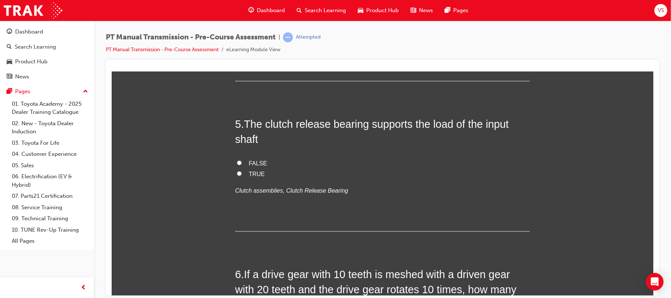
scroll to position [631, 0]
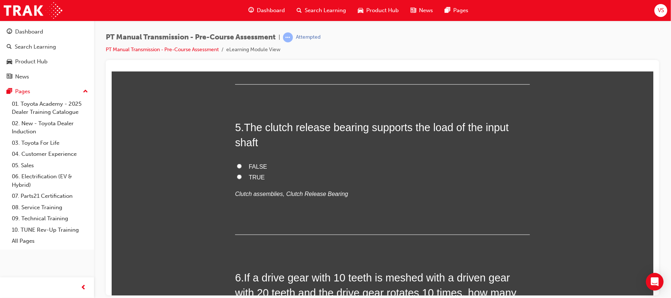
click at [237, 174] on input "TRUE" at bounding box center [239, 176] width 5 height 5
radio input "true"
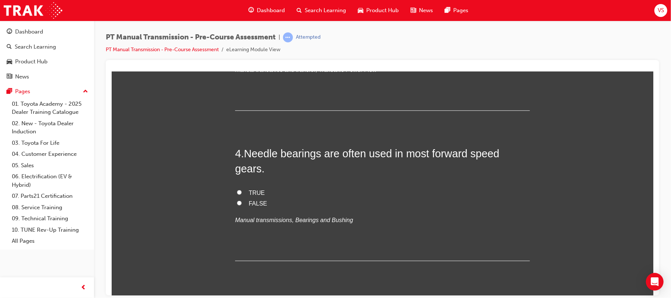
scroll to position [454, 0]
click at [235, 188] on label "TRUE" at bounding box center [382, 193] width 295 height 11
click at [237, 191] on input "TRUE" at bounding box center [239, 193] width 5 height 5
radio input "true"
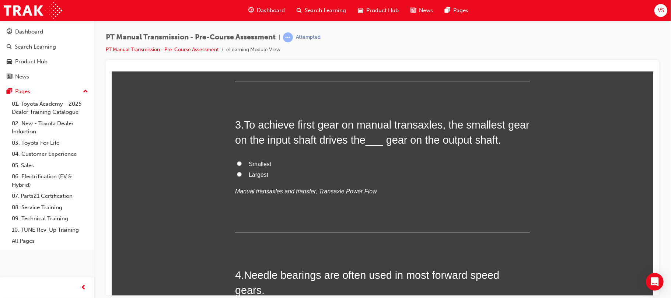
scroll to position [332, 0]
click at [237, 162] on input "Smallest" at bounding box center [239, 164] width 5 height 5
radio input "true"
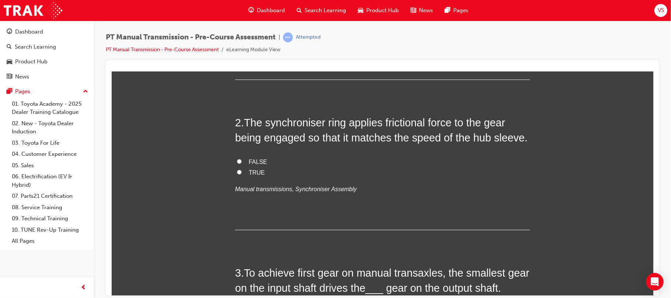
scroll to position [185, 0]
click at [237, 162] on input "FALSE" at bounding box center [239, 161] width 5 height 5
radio input "true"
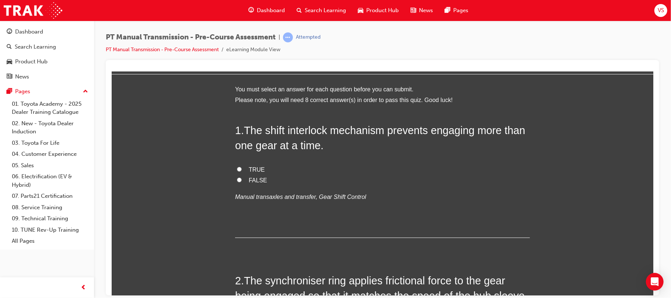
scroll to position [27, 0]
click at [237, 170] on input "TRUE" at bounding box center [239, 169] width 5 height 5
radio input "true"
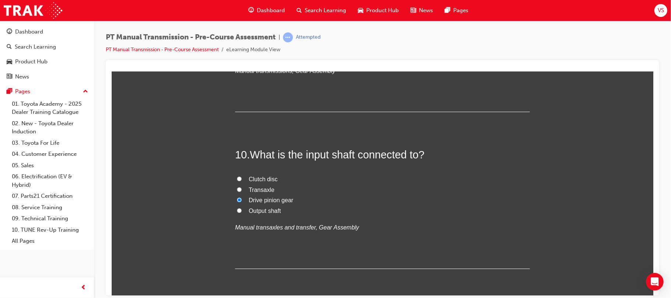
scroll to position [1648, 0]
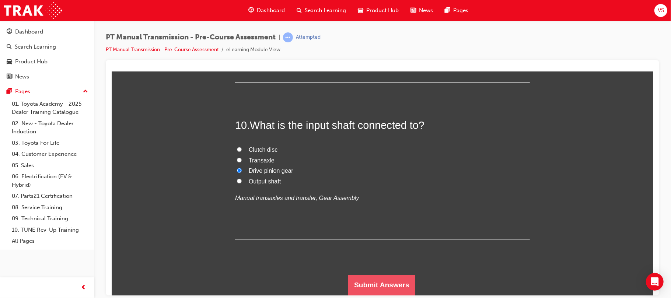
click at [363, 280] on button "Submit Answers" at bounding box center [381, 285] width 67 height 21
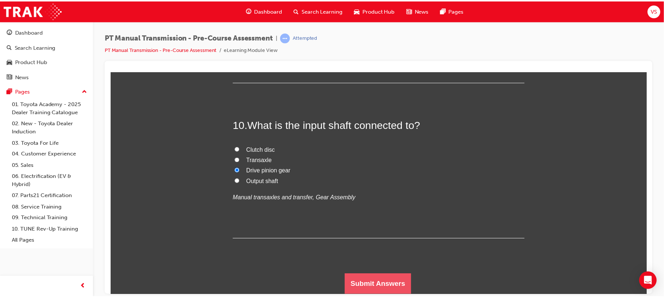
scroll to position [0, 0]
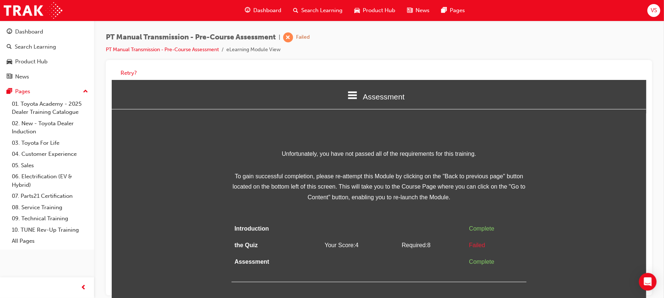
click at [137, 110] on div "Assessment Introduction the Quiz Assessment" at bounding box center [378, 97] width 534 height 34
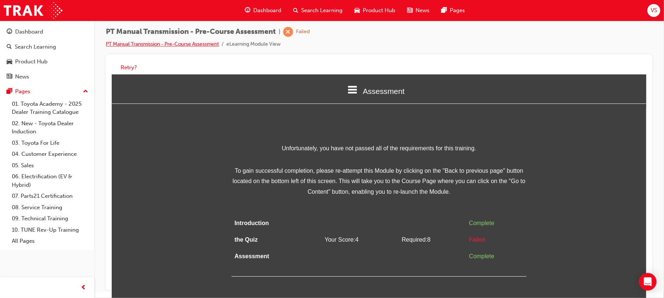
click at [204, 42] on link "PT Manual Transmission - Pre-Course Assessment" at bounding box center [162, 44] width 113 height 6
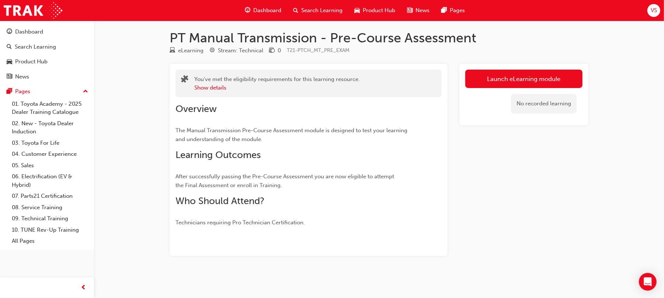
scroll to position [2, 0]
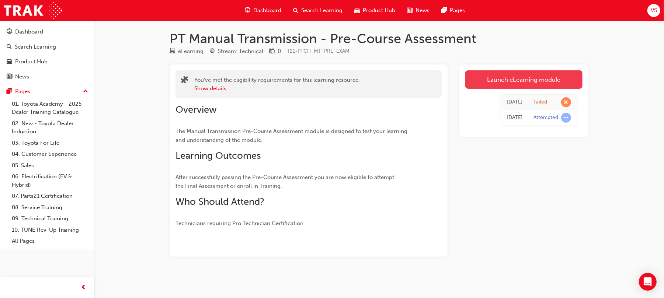
click at [553, 82] on link "Launch eLearning module" at bounding box center [523, 79] width 117 height 18
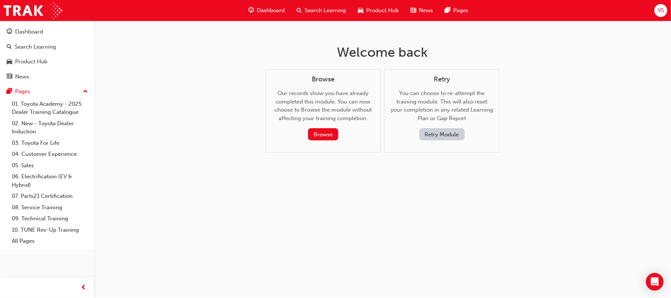
click at [435, 132] on button "Retry Module" at bounding box center [441, 134] width 45 height 12
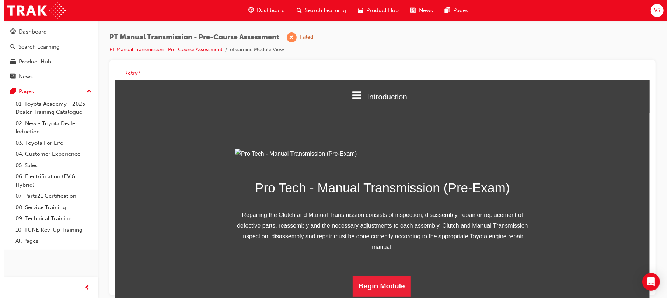
scroll to position [74, 0]
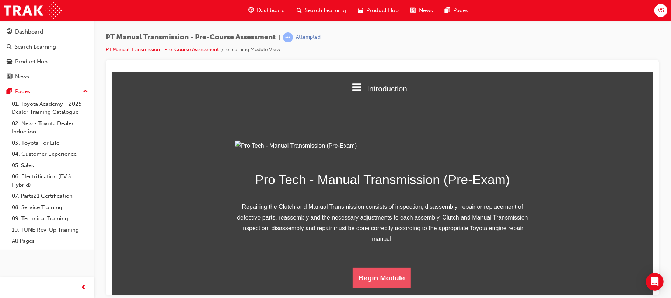
click at [364, 288] on button "Begin Module" at bounding box center [381, 278] width 58 height 21
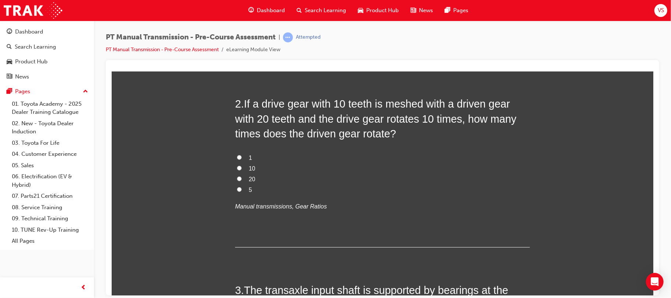
scroll to position [204, 0]
